Goal: Task Accomplishment & Management: Use online tool/utility

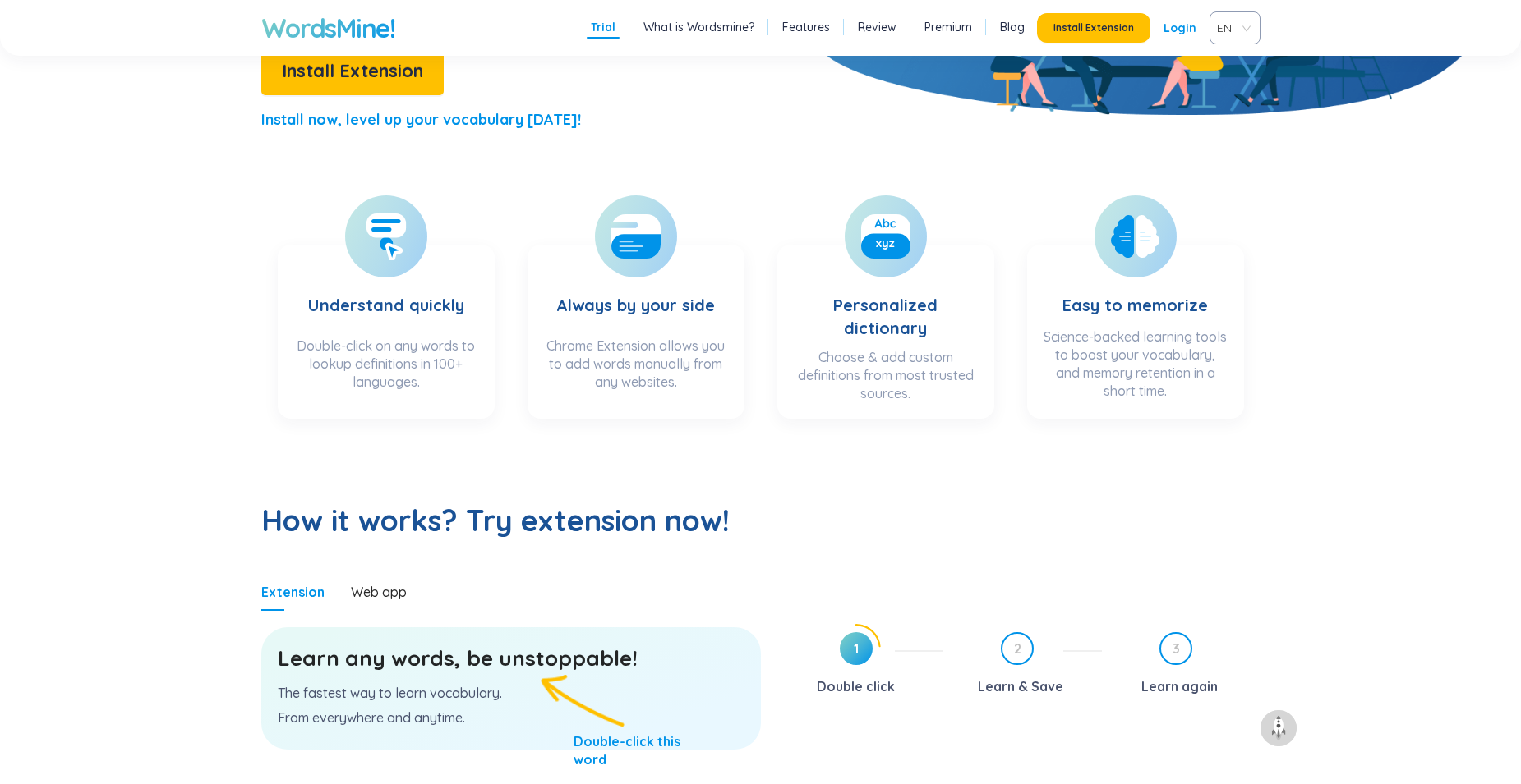
scroll to position [575, 0]
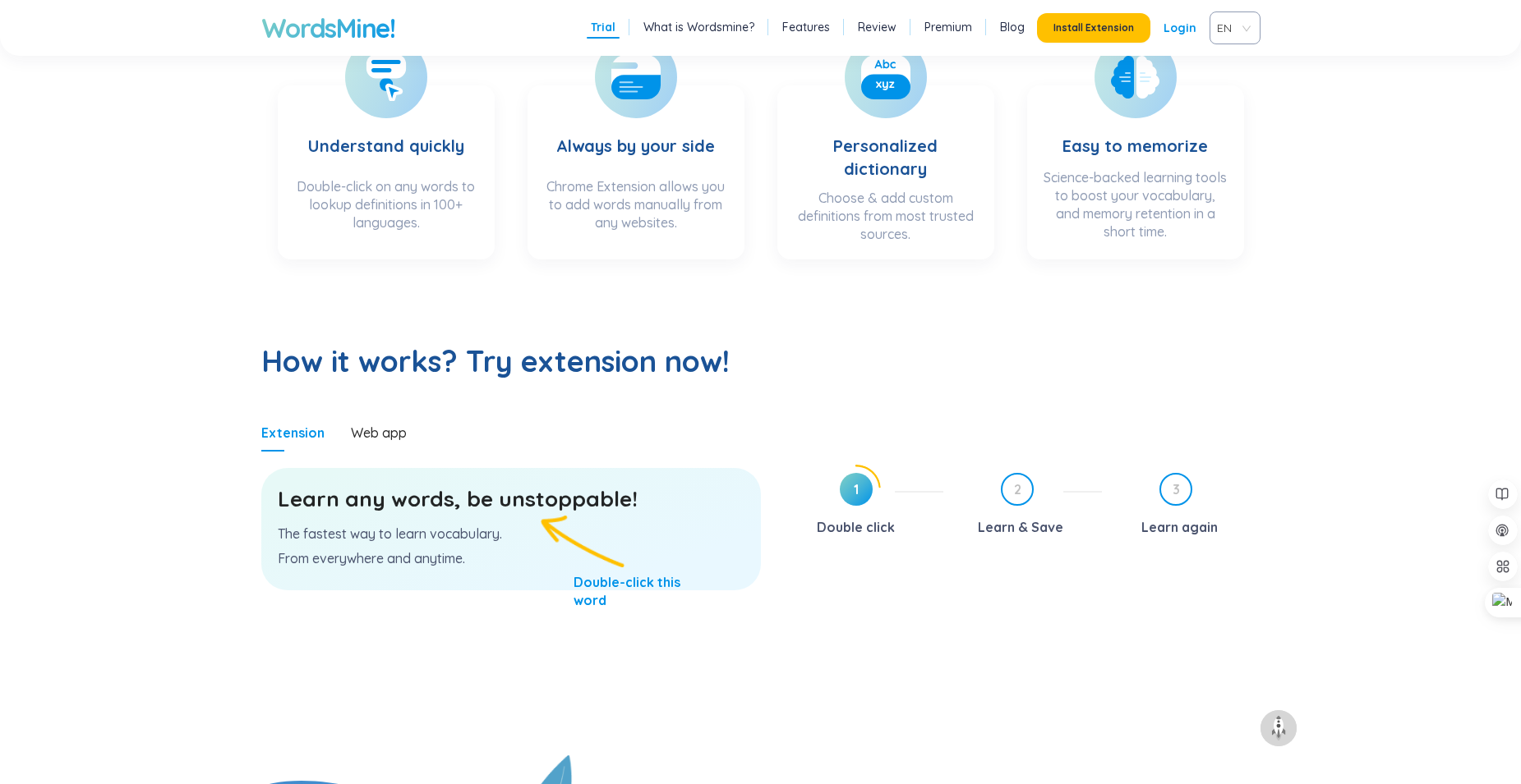
click at [479, 551] on p "From everywhere and anytime." at bounding box center [510, 558] width 467 height 18
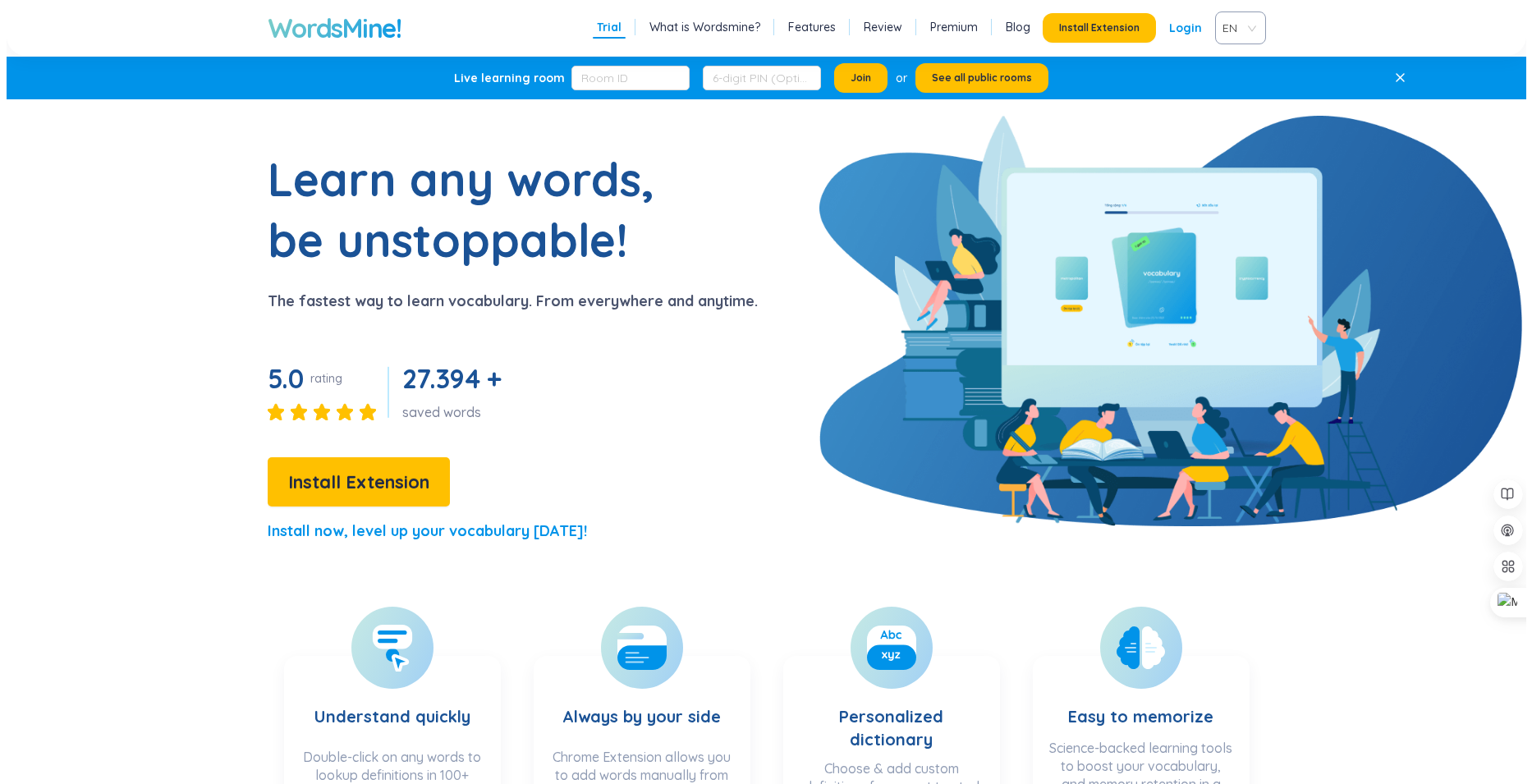
scroll to position [0, 0]
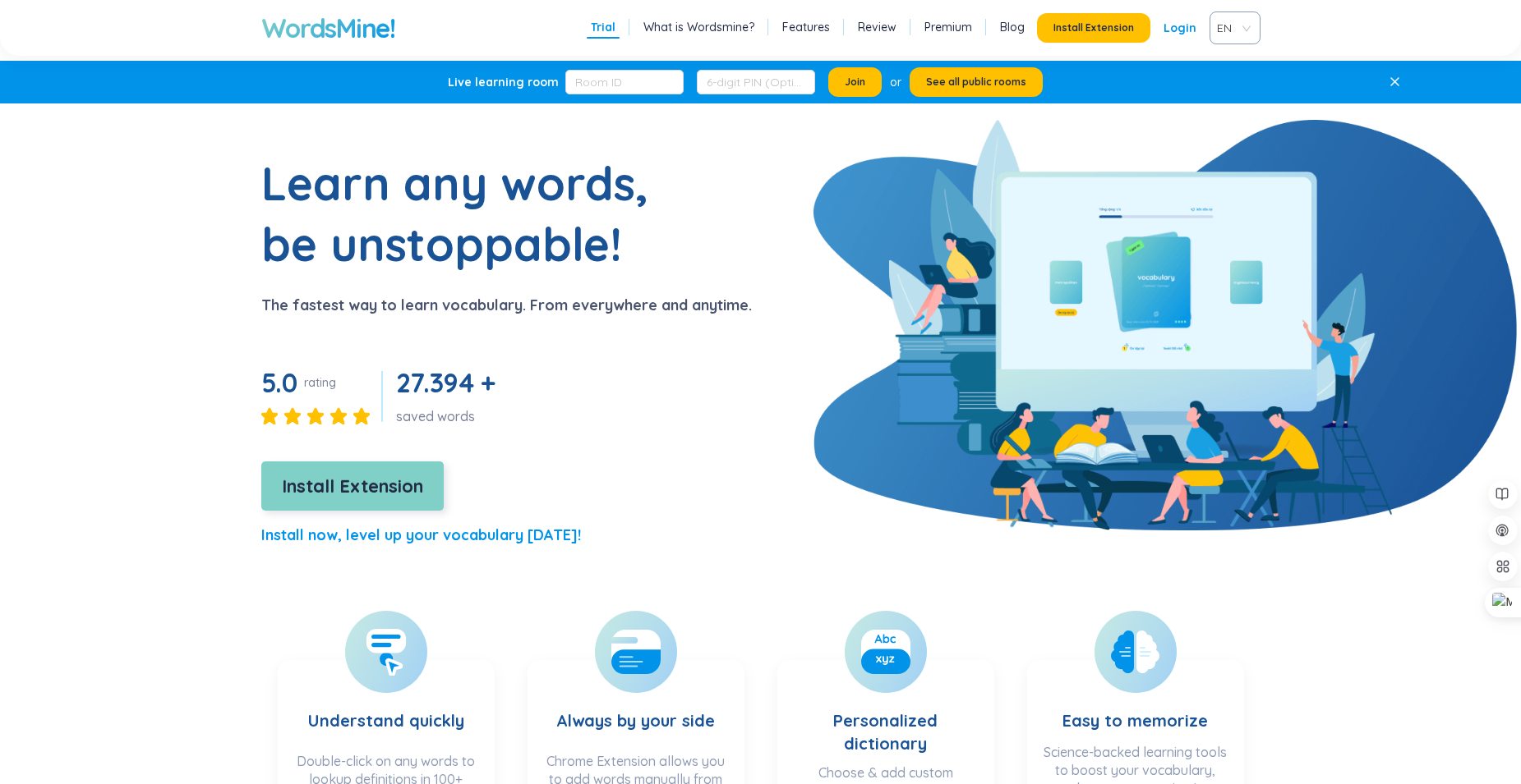
click at [395, 497] on span "Install Extension" at bounding box center [352, 487] width 142 height 29
click at [1184, 39] on link "Login" at bounding box center [1180, 28] width 33 height 29
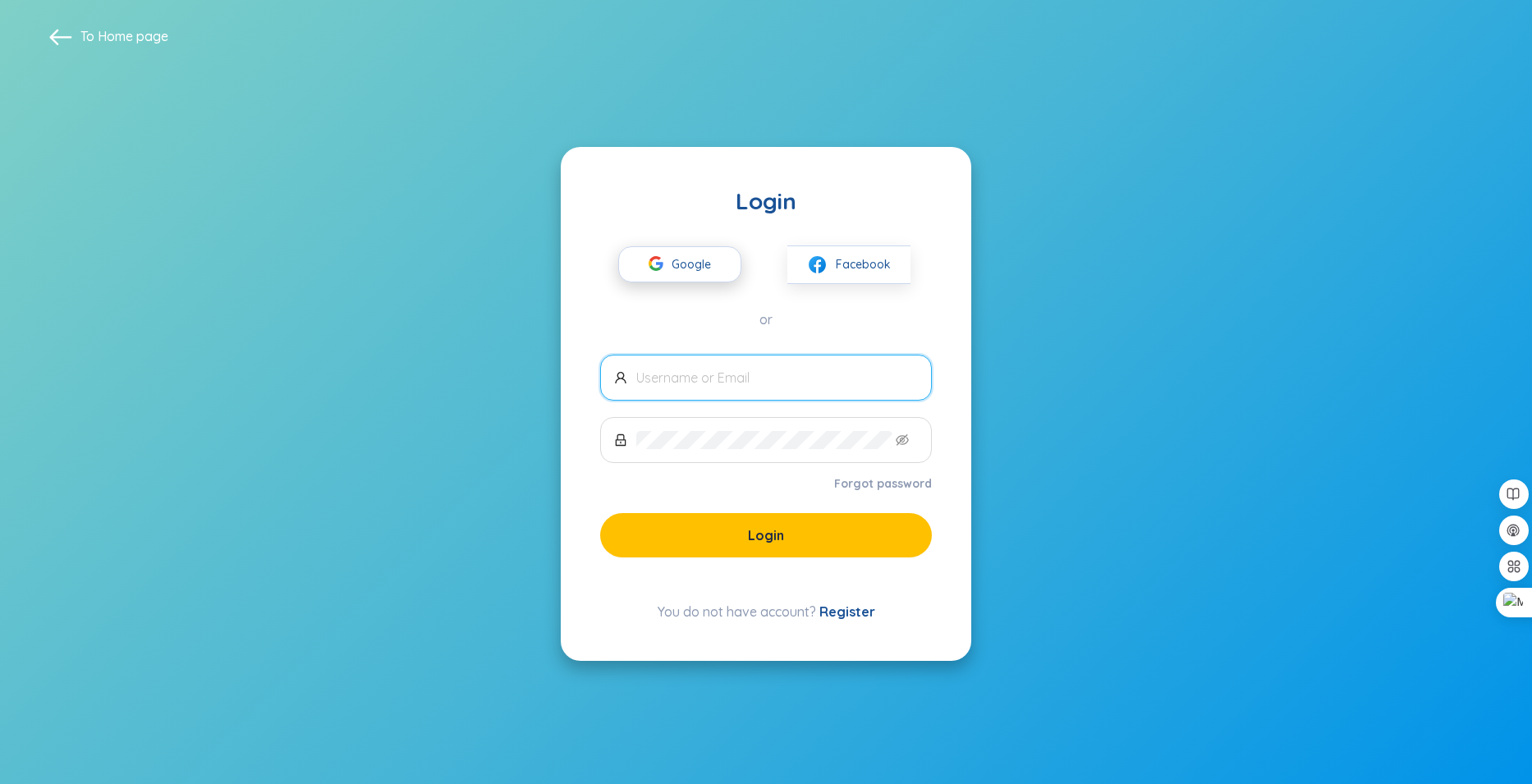
click at [675, 267] on span "Google" at bounding box center [696, 264] width 48 height 34
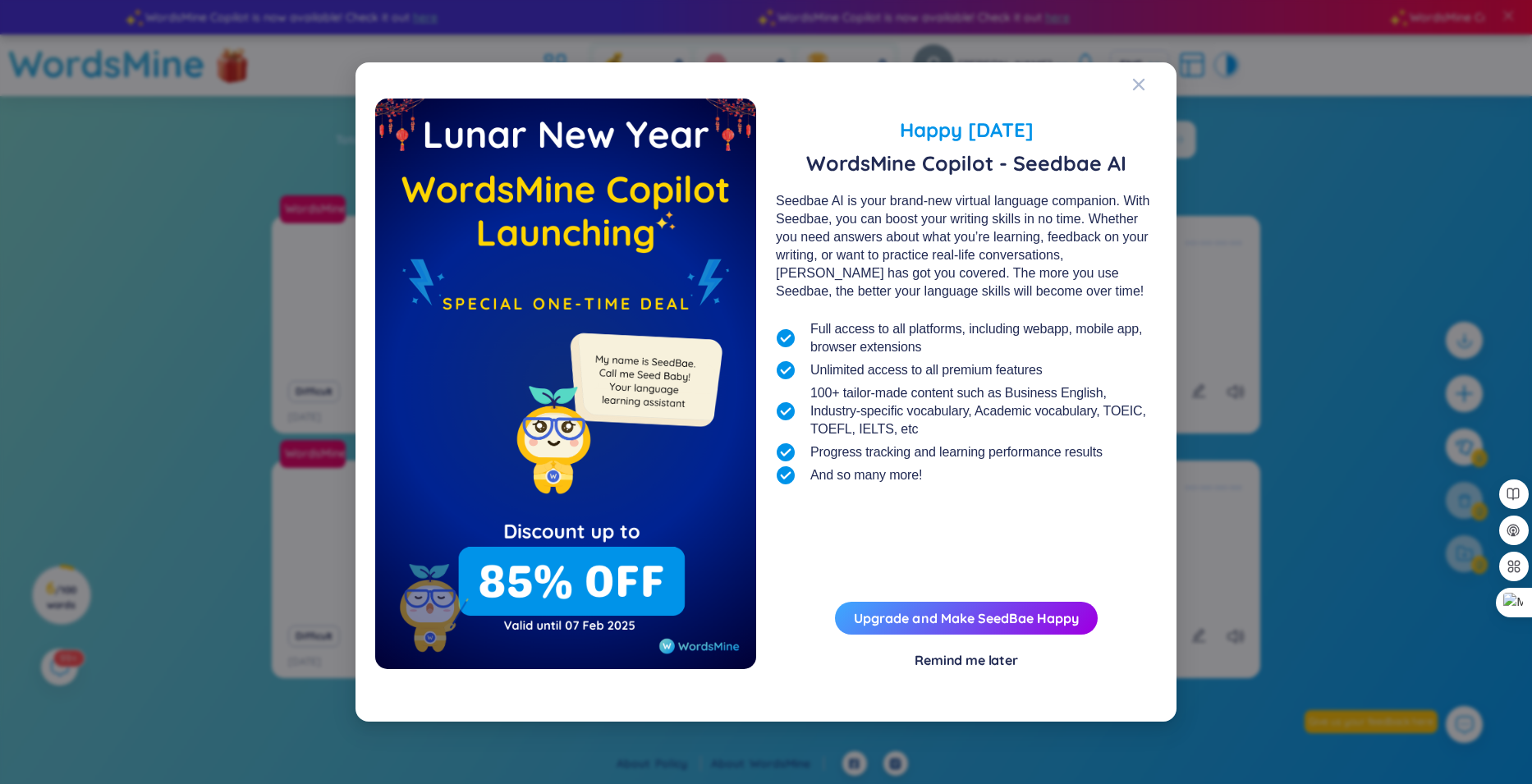
click at [1137, 86] on icon "Close" at bounding box center [1139, 85] width 11 height 11
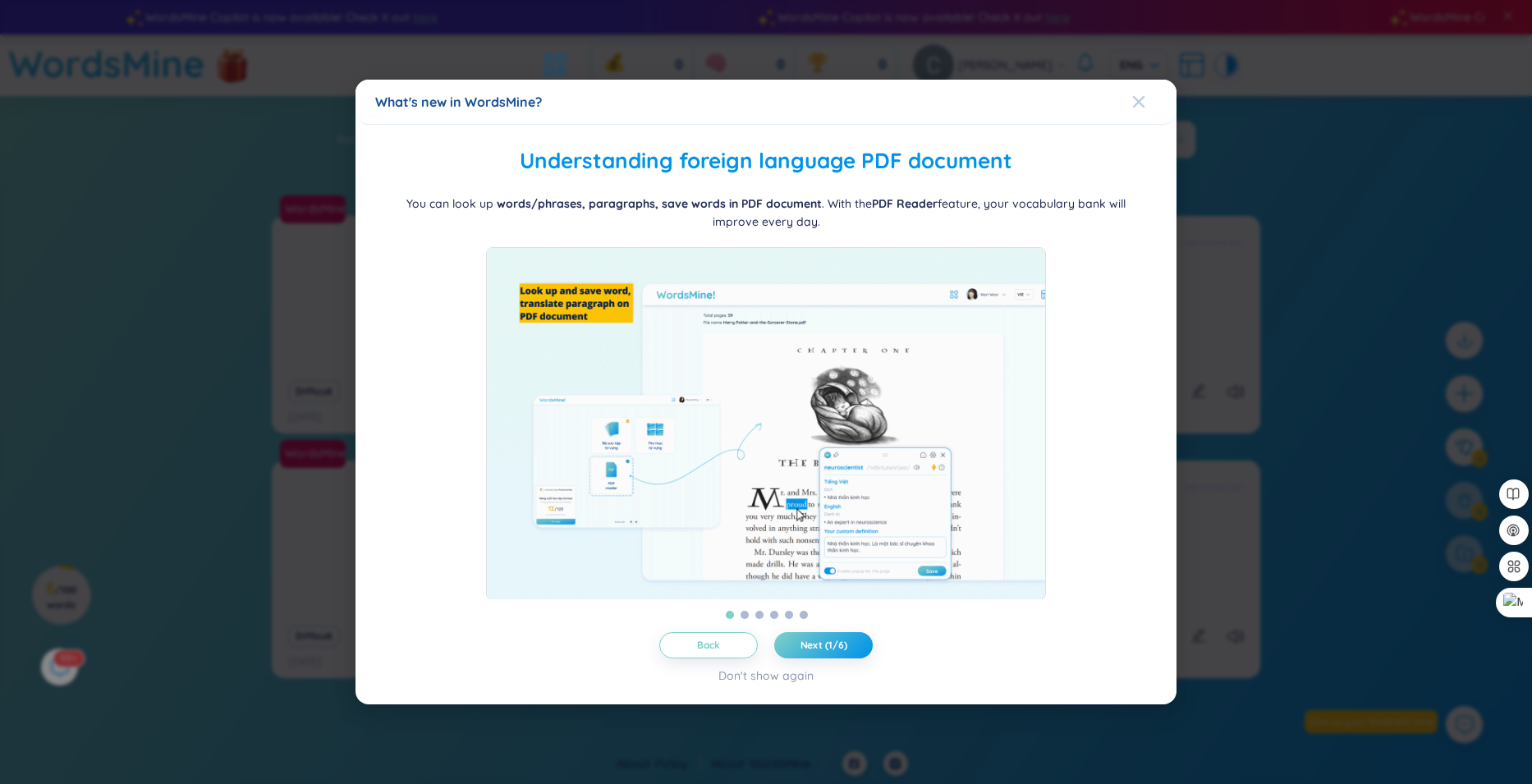
click at [1135, 95] on icon "Close" at bounding box center [1139, 102] width 13 height 13
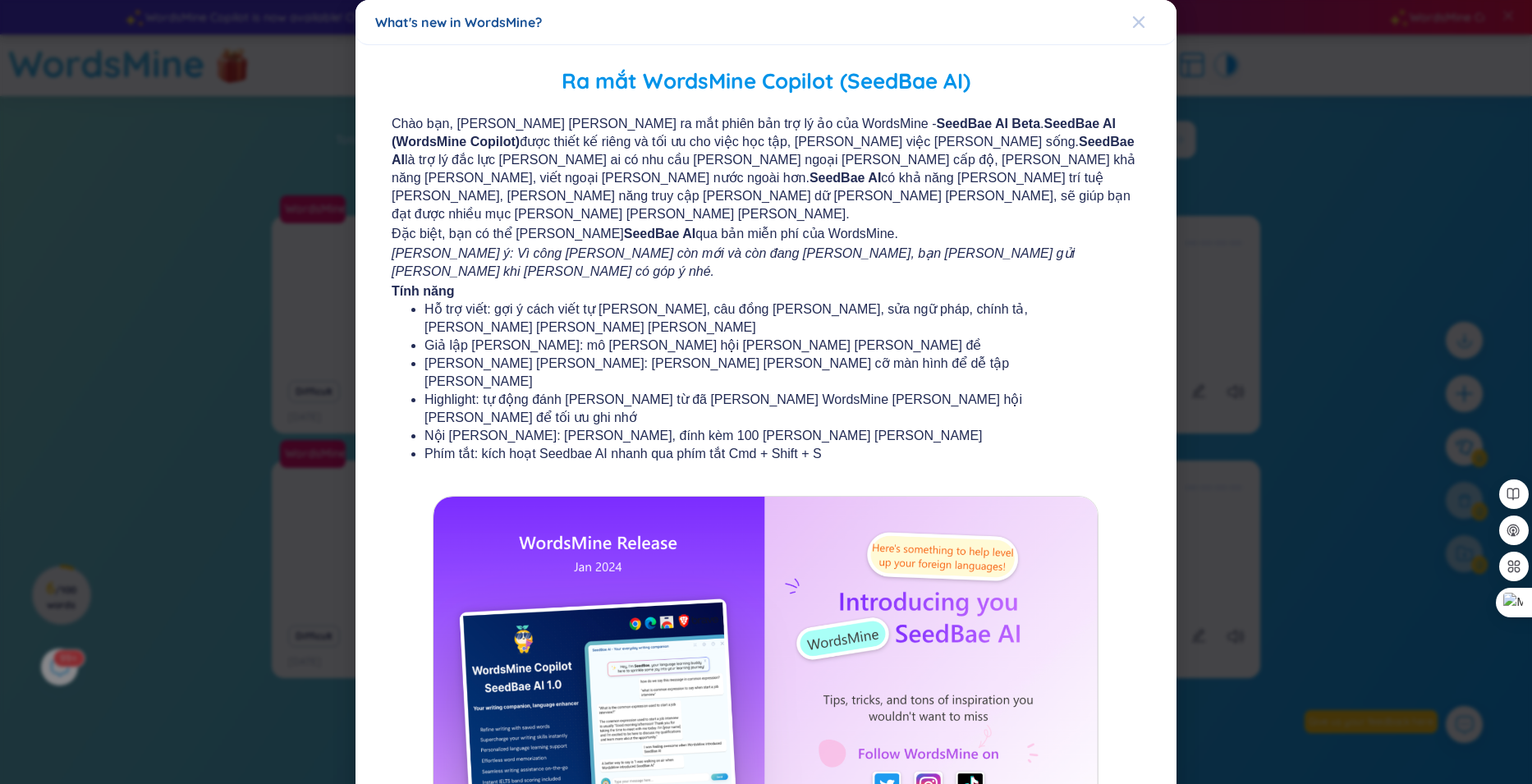
click at [1133, 17] on icon "Close" at bounding box center [1139, 22] width 13 height 13
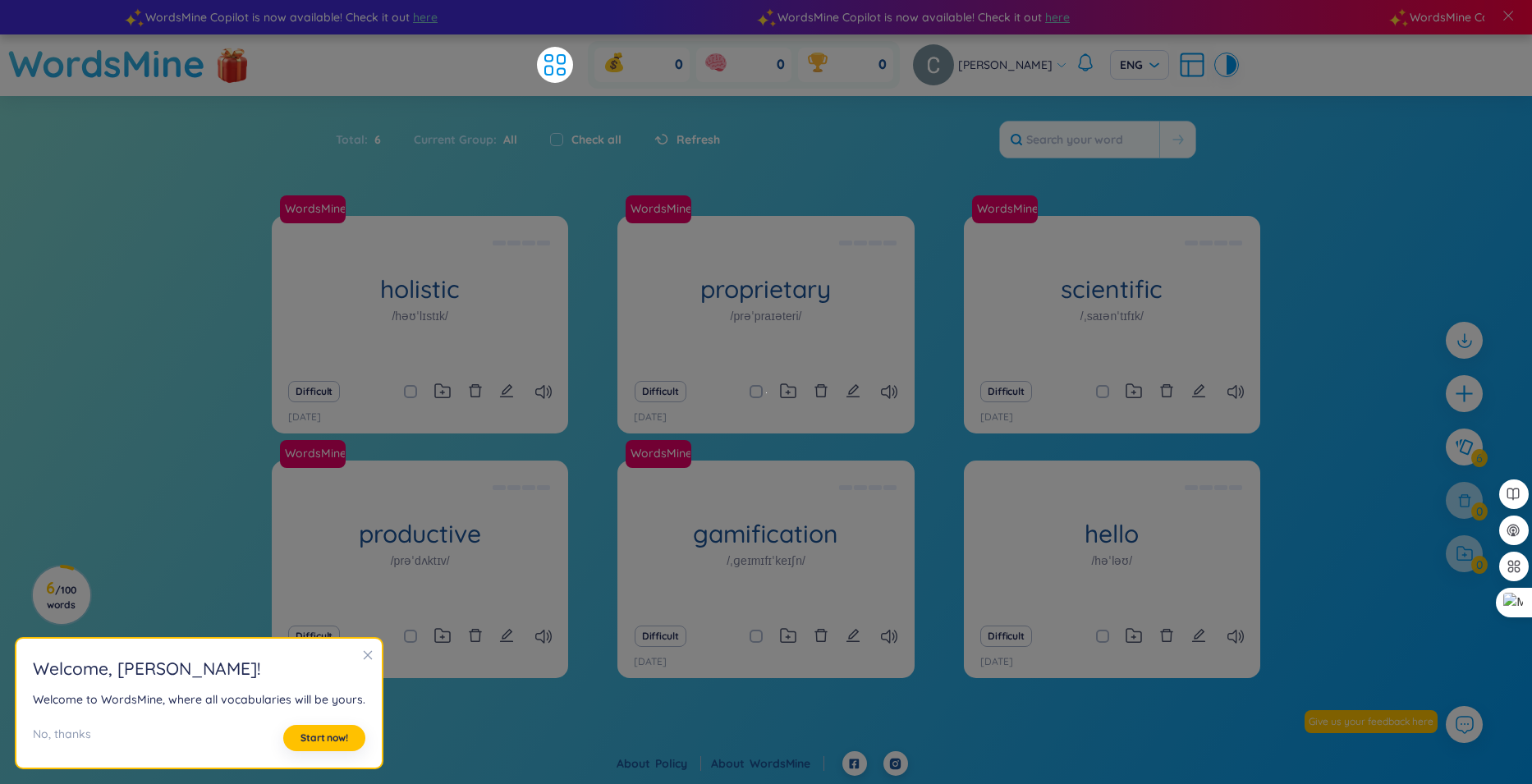
click at [362, 659] on icon "close" at bounding box center [368, 656] width 11 height 11
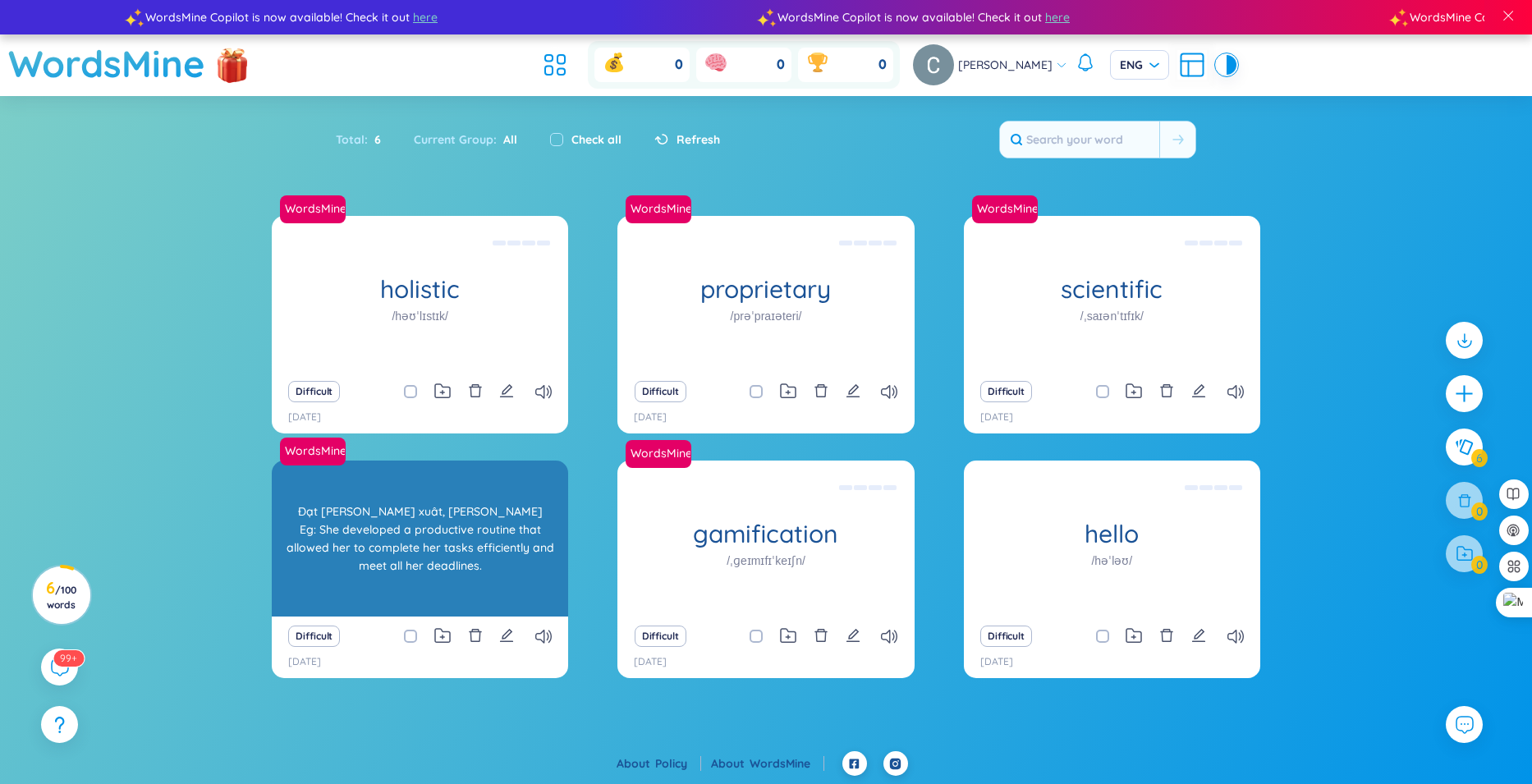
click at [432, 584] on div "WordsMine productive /prəˈdʌktɪv/ Đạt hiệu xuât, hiệu quả Eg: She developed a p…" at bounding box center [420, 539] width 297 height 156
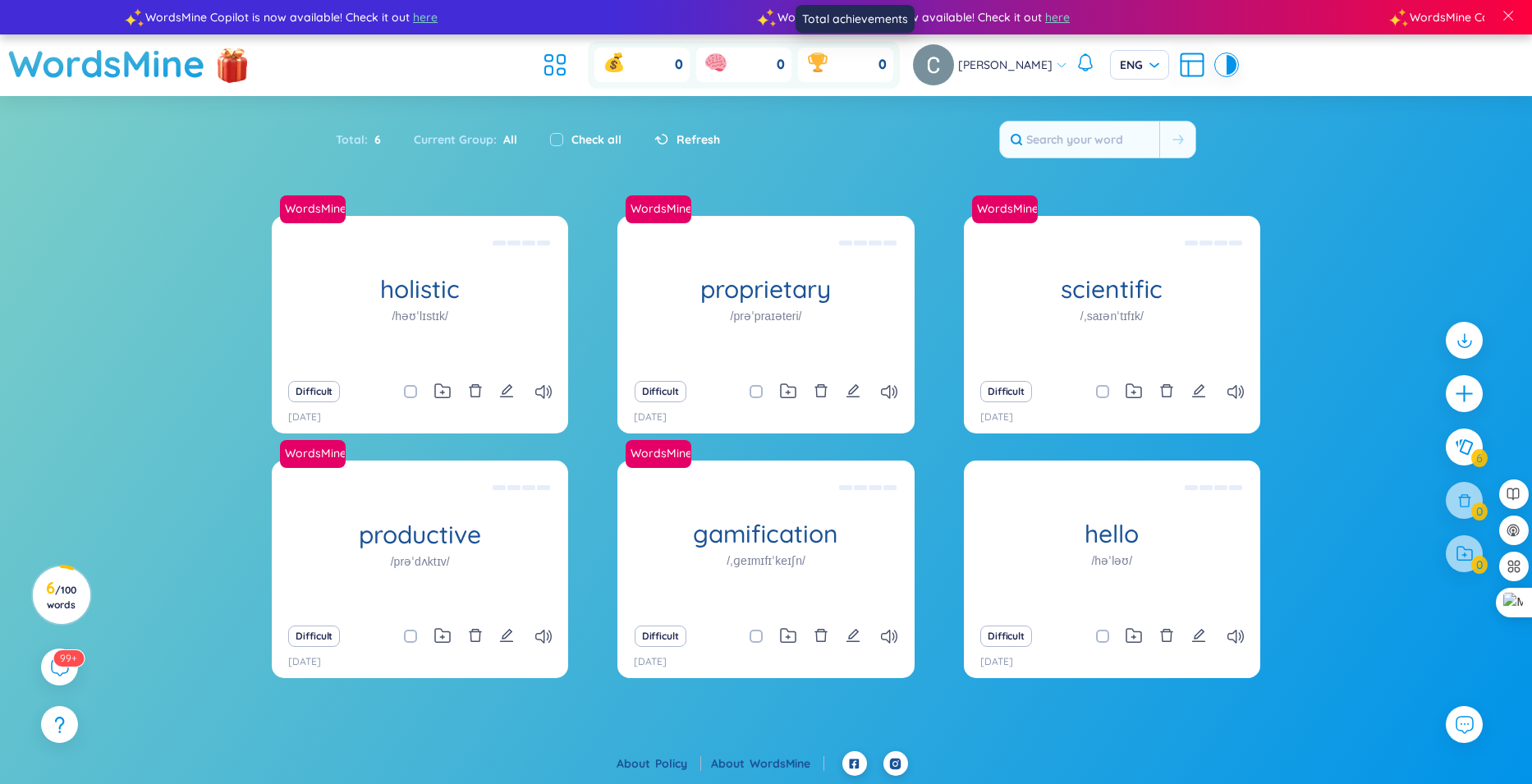
click at [828, 61] on icon at bounding box center [817, 62] width 20 height 16
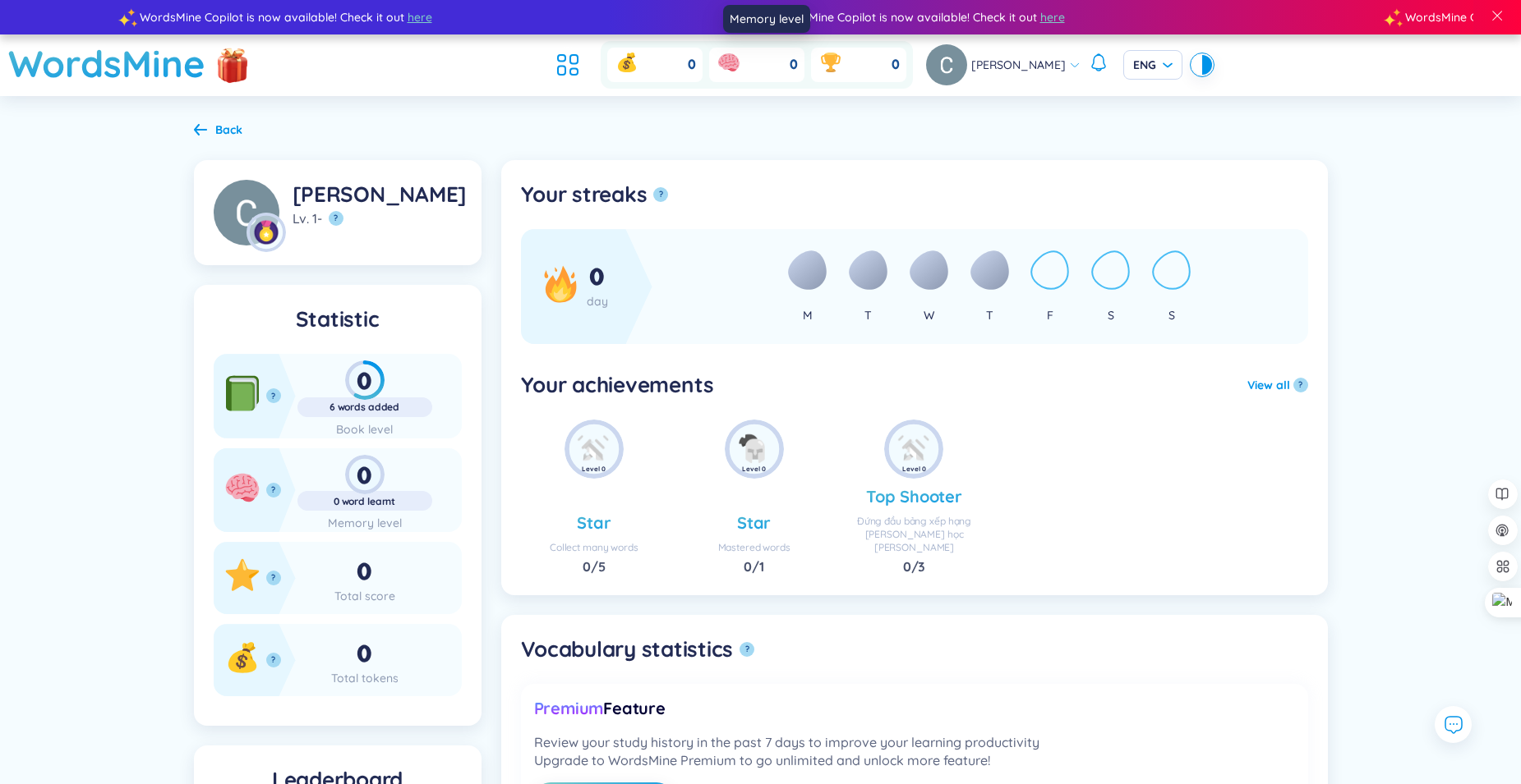
click at [741, 68] on icon at bounding box center [729, 63] width 27 height 27
click at [366, 384] on div "0" at bounding box center [365, 379] width 135 height 39
click at [577, 65] on icon at bounding box center [568, 65] width 29 height 29
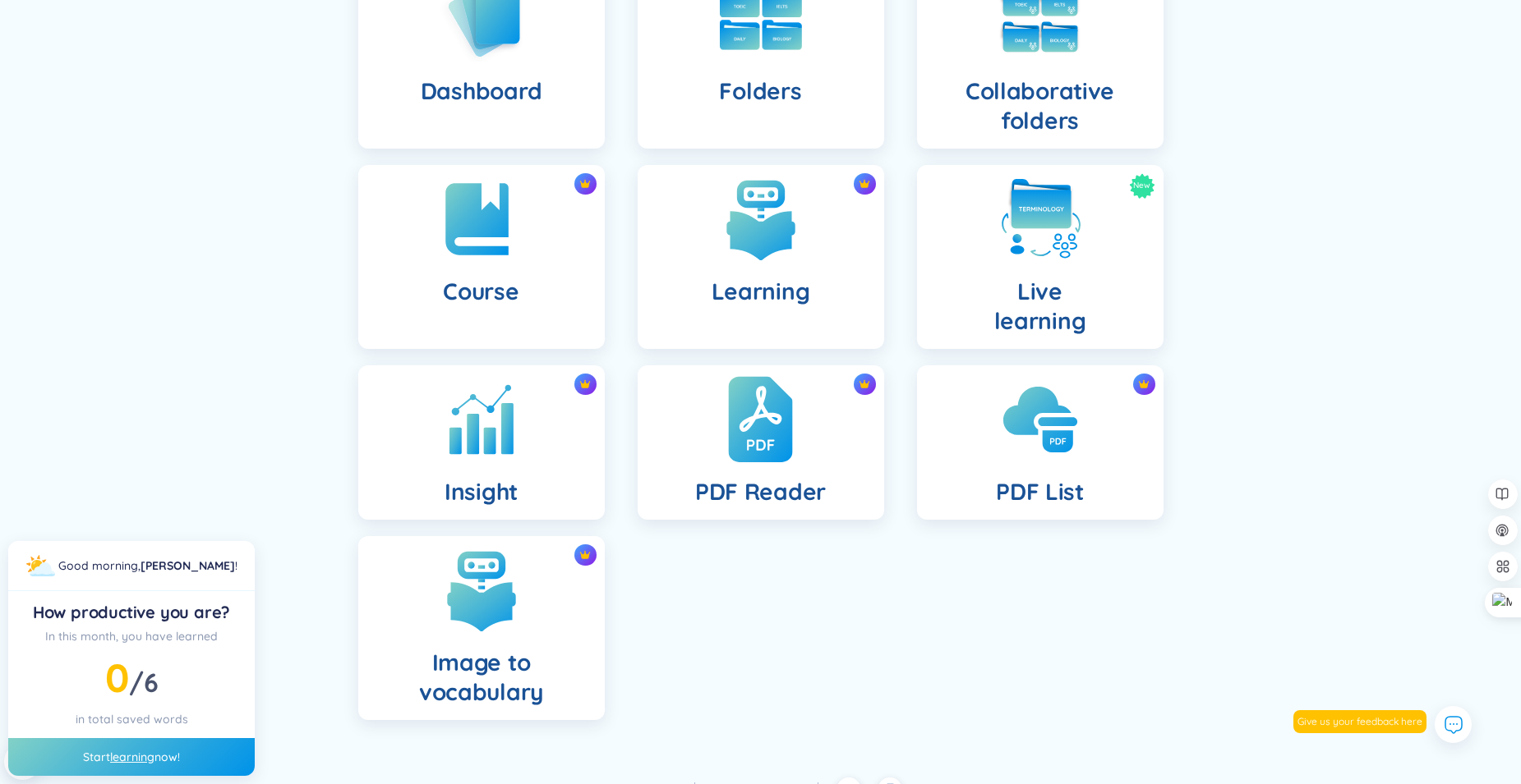
scroll to position [239, 0]
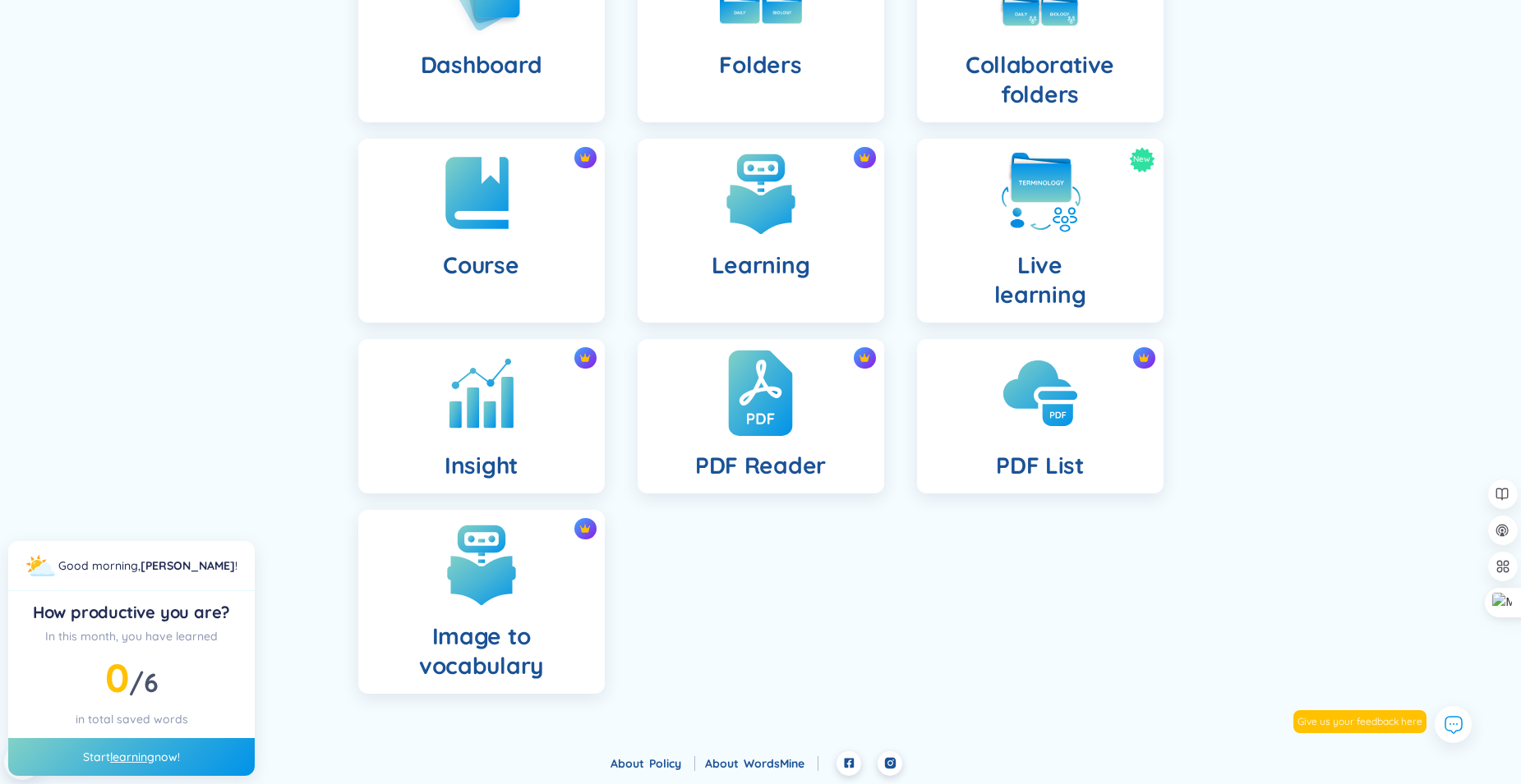
click at [803, 414] on div "PDF Reader" at bounding box center [760, 416] width 246 height 154
